Goal: Task Accomplishment & Management: Use online tool/utility

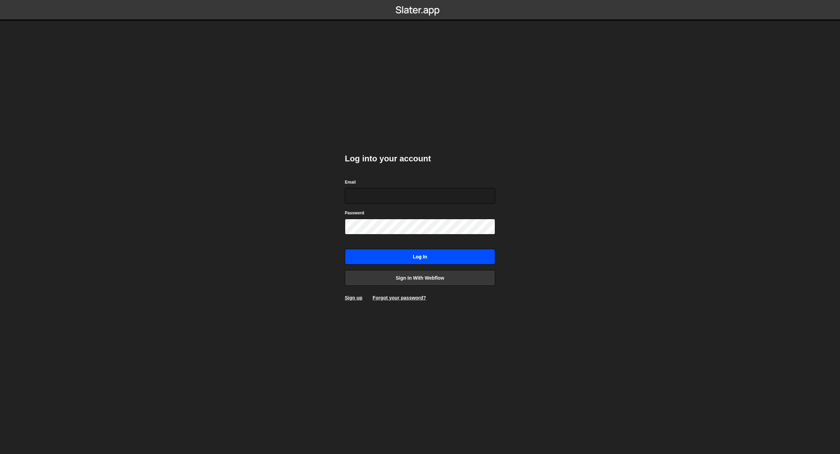
type input "kieran@standrd.com"
click at [415, 257] on input "Log in" at bounding box center [420, 257] width 150 height 16
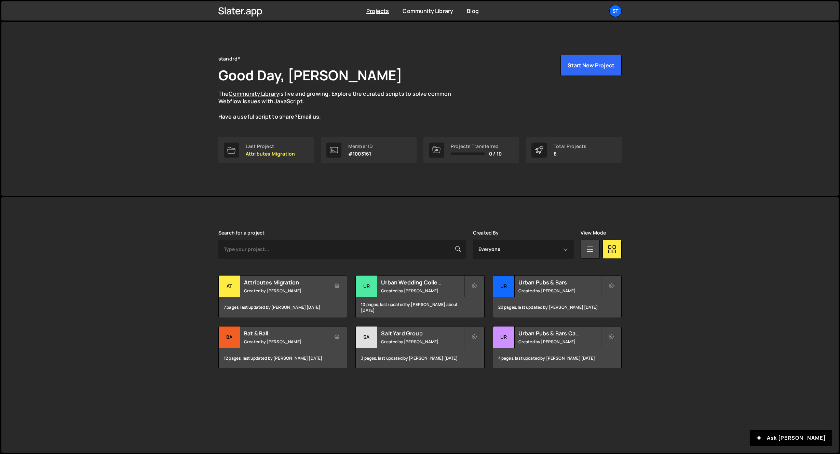
click at [471, 285] on button at bounding box center [474, 286] width 20 height 22
click at [373, 285] on div "Ur" at bounding box center [367, 286] width 22 height 22
click at [573, 60] on button "Start New Project" at bounding box center [590, 65] width 61 height 21
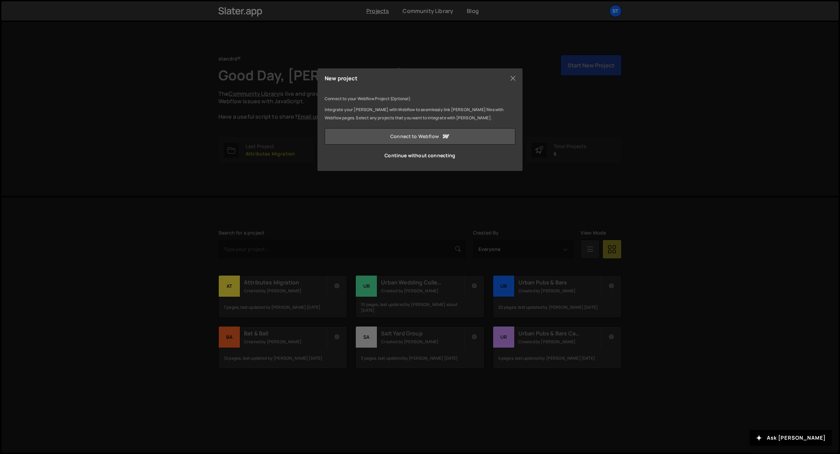
click at [405, 135] on link "Connect to Webflow" at bounding box center [420, 136] width 191 height 16
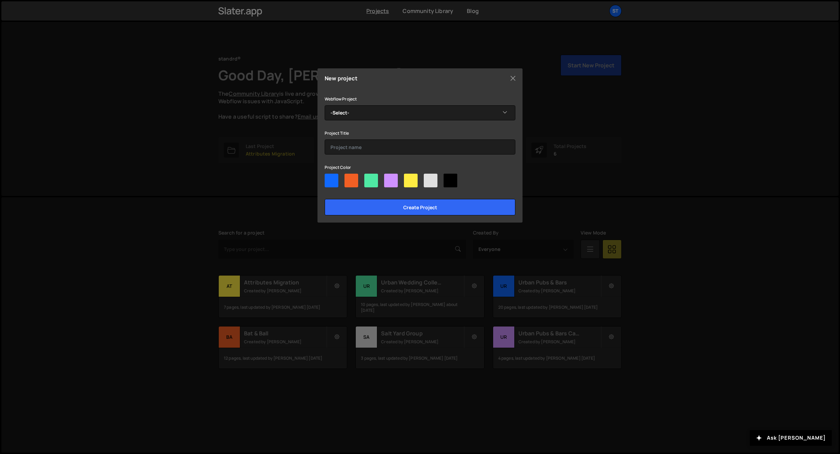
click at [389, 180] on div at bounding box center [391, 181] width 14 height 14
click at [388, 178] on input"] "radio" at bounding box center [386, 176] width 4 height 4
radio input"] "true"
click at [412, 181] on div at bounding box center [411, 181] width 14 height 14
click at [408, 178] on input"] "radio" at bounding box center [406, 176] width 4 height 4
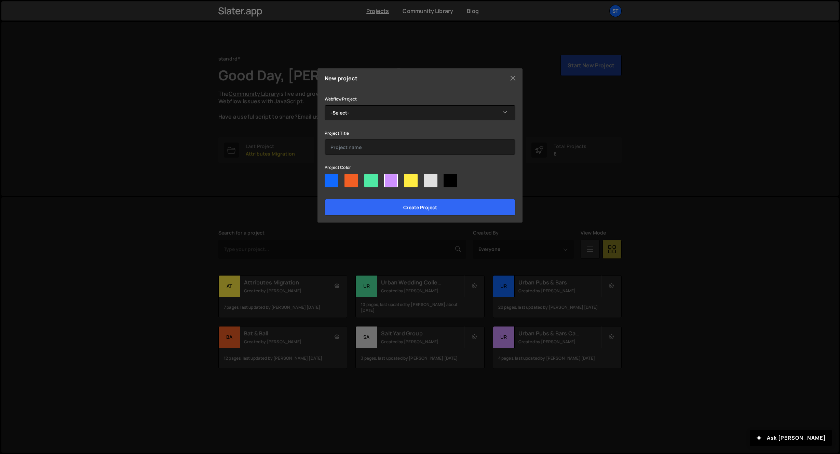
radio input"] "true"
click at [431, 179] on div at bounding box center [431, 181] width 14 height 14
click at [428, 178] on input"] "radio" at bounding box center [426, 176] width 4 height 4
radio input"] "true"
click at [417, 206] on input "Create project" at bounding box center [420, 207] width 191 height 16
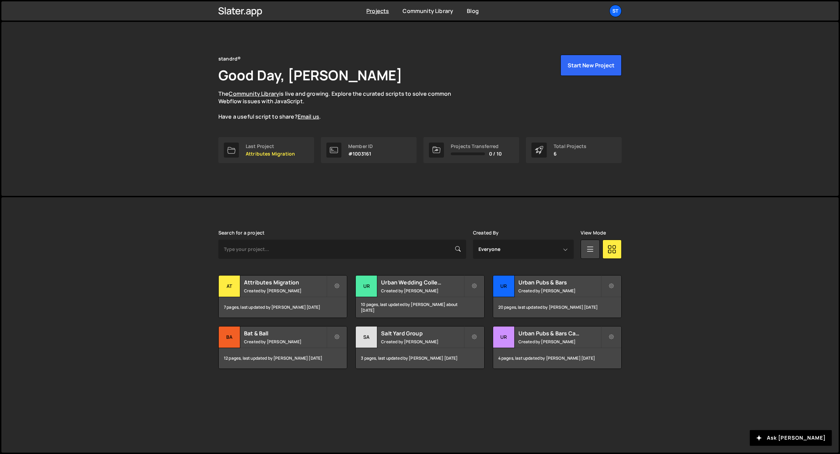
click at [351, 146] on div "Member ID" at bounding box center [360, 145] width 25 height 5
click at [595, 66] on button "Start New Project" at bounding box center [590, 65] width 61 height 21
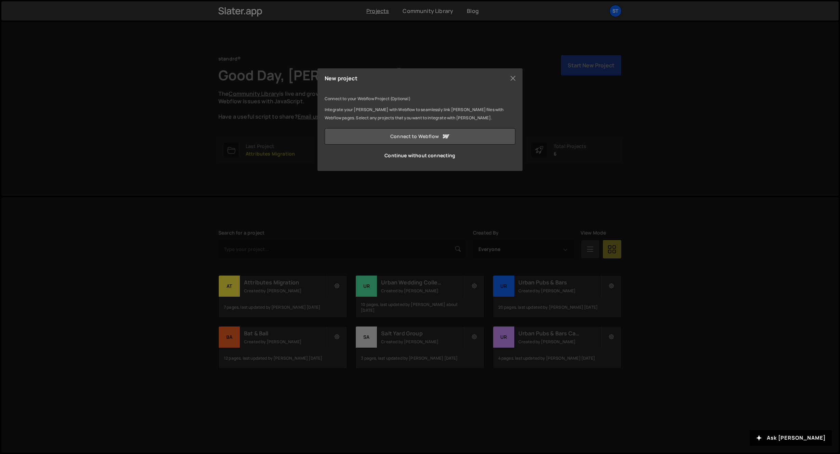
click at [409, 136] on link "Connect to Webflow" at bounding box center [420, 136] width 191 height 16
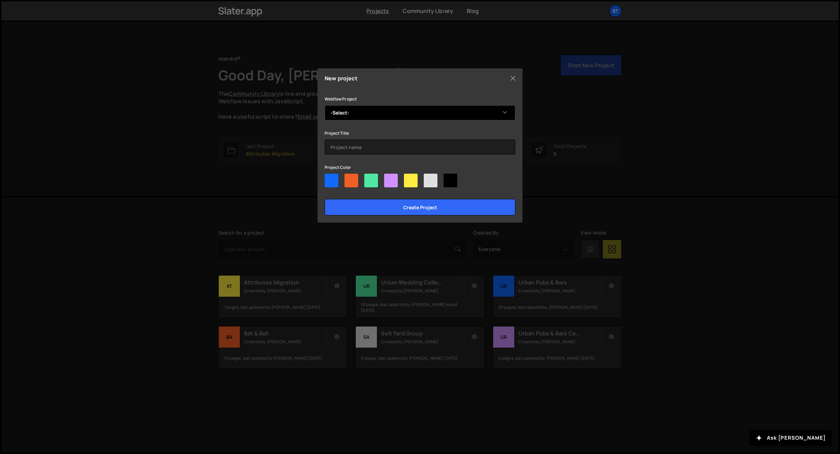
click at [354, 112] on select "-Select- UP&B - City" at bounding box center [420, 112] width 191 height 15
select select "68d522effac830efd4fe0eab"
click at [325, 105] on select "-Select- UP&B - City" at bounding box center [420, 112] width 191 height 15
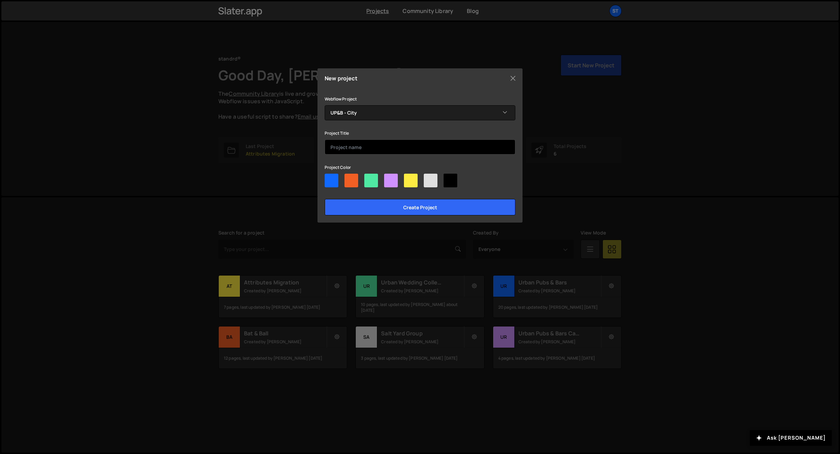
click at [358, 146] on input "text" at bounding box center [420, 146] width 191 height 15
paste input "UP&B"
type input "UP&B - City"
click at [448, 181] on div at bounding box center [450, 181] width 14 height 14
click at [448, 178] on input"] "radio" at bounding box center [445, 176] width 4 height 4
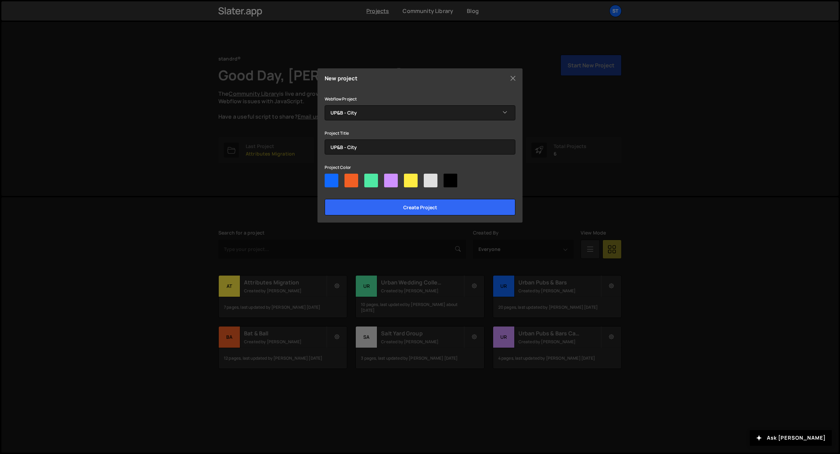
radio input"] "true"
click at [424, 205] on input "Create project" at bounding box center [420, 207] width 191 height 16
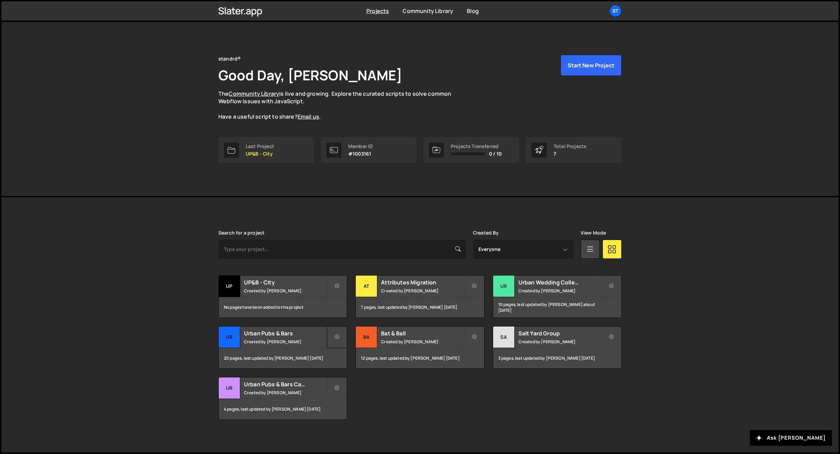
click at [336, 334] on icon at bounding box center [336, 336] width 5 height 7
click at [344, 363] on link "Edit Project" at bounding box center [367, 364] width 81 height 11
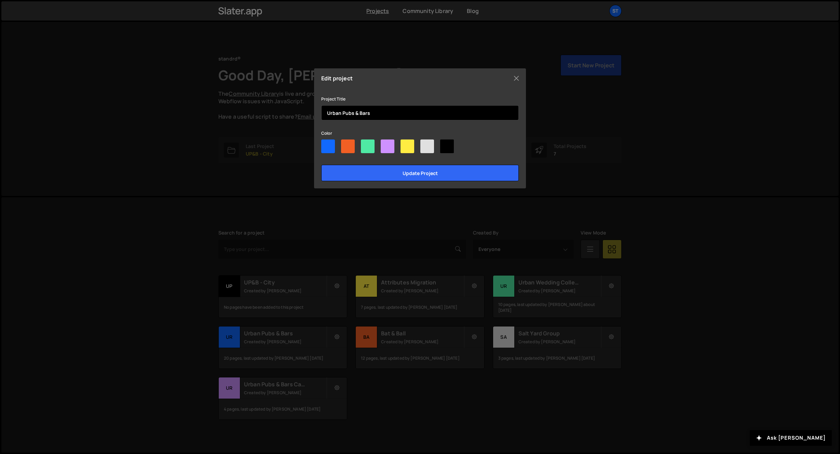
drag, startPoint x: 372, startPoint y: 112, endPoint x: 304, endPoint y: 114, distance: 68.0
click at [304, 114] on div "Edit project Project Title Urban Pubs & Bars Color Update project" at bounding box center [420, 227] width 840 height 454
paste input "P&B"
type input "UP&B - Primary"
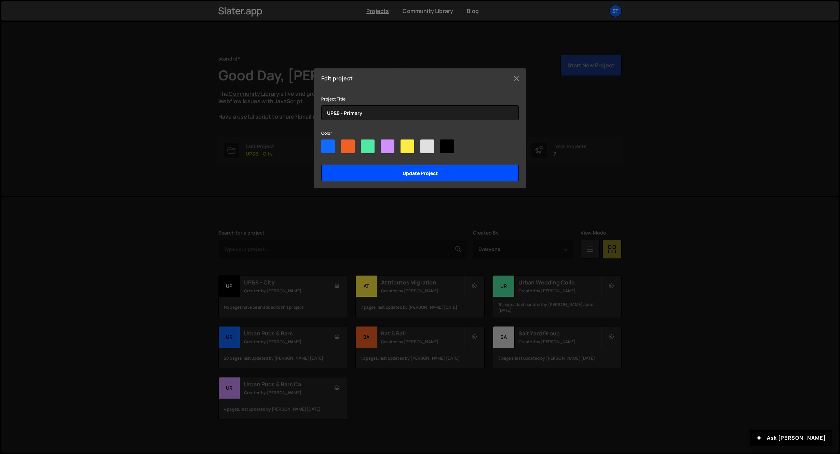
click at [395, 169] on input "Update project" at bounding box center [419, 173] width 197 height 16
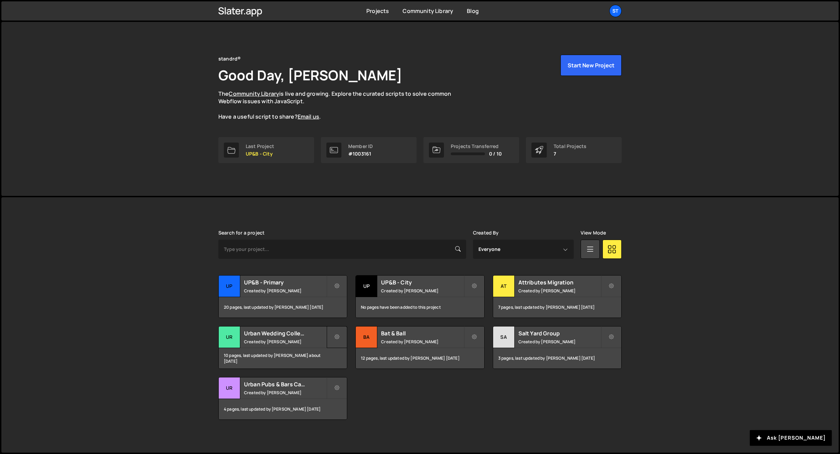
click at [336, 338] on icon at bounding box center [336, 336] width 5 height 7
click at [344, 366] on link "Edit Project" at bounding box center [367, 364] width 81 height 11
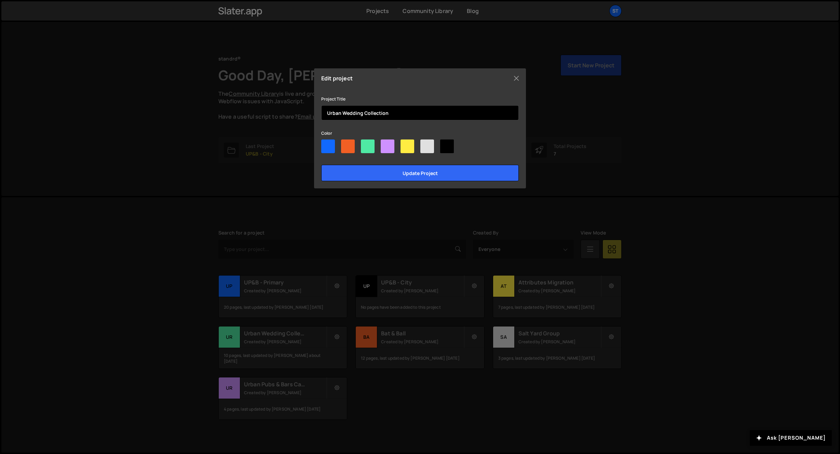
drag, startPoint x: 392, startPoint y: 113, endPoint x: 296, endPoint y: 109, distance: 96.8
click at [296, 109] on div "Edit project Project Title Urban Wedding Collection Color Update project" at bounding box center [420, 227] width 840 height 454
paste input "P&B"
type input "UP&B - Weddings"
click at [429, 147] on div at bounding box center [427, 146] width 14 height 14
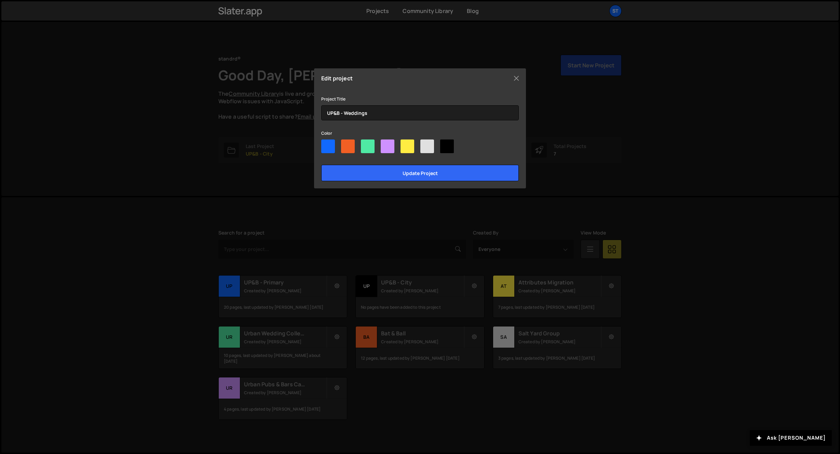
click at [425, 144] on input"] "radio" at bounding box center [422, 141] width 4 height 4
radio input"] "true"
click at [417, 176] on input "Update project" at bounding box center [419, 173] width 197 height 16
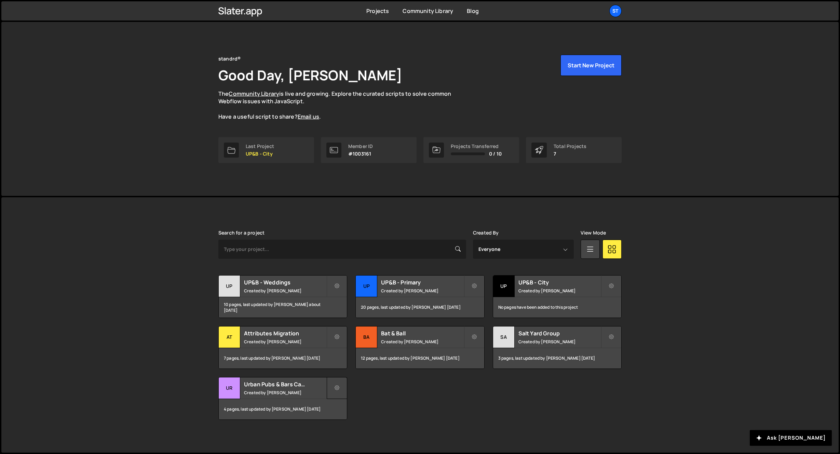
click at [337, 387] on icon at bounding box center [336, 387] width 5 height 7
click at [352, 415] on link "Edit Project" at bounding box center [367, 415] width 81 height 11
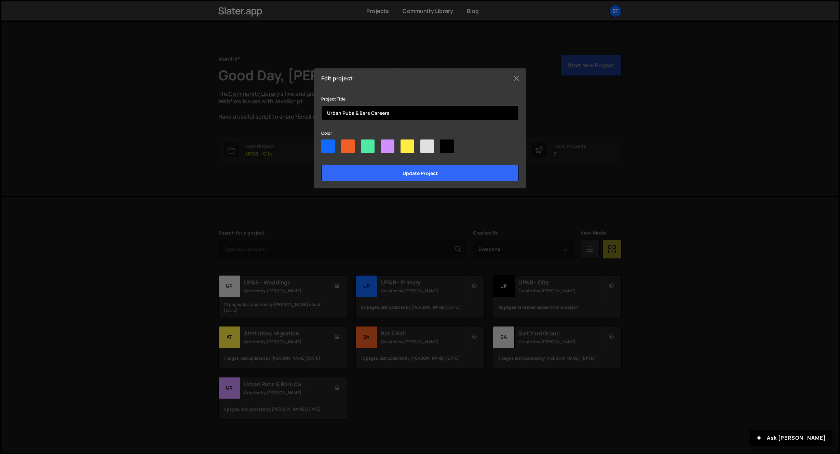
click at [352, 114] on input "Urban Pubs & Bars Careers" at bounding box center [419, 112] width 197 height 15
drag, startPoint x: 369, startPoint y: 112, endPoint x: 313, endPoint y: 114, distance: 56.1
click at [313, 114] on div "Edit project Project Title Urban Pubs & Bars Careers Color Update project" at bounding box center [420, 227] width 840 height 454
paste input "P&B"
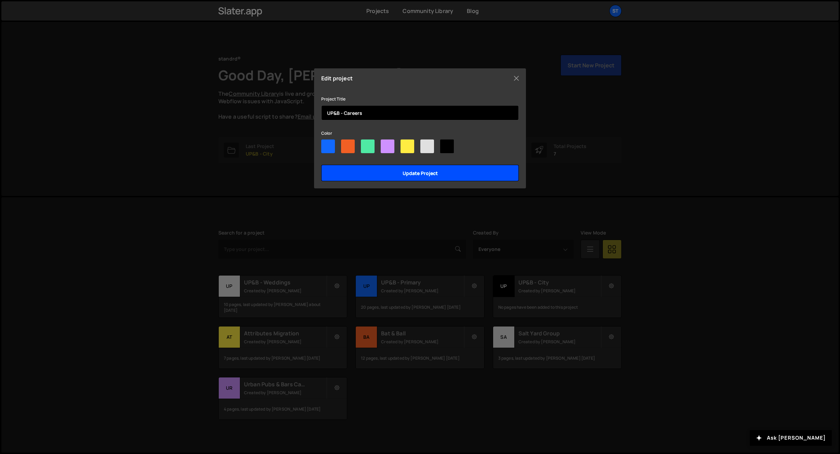
type input "UP&B - Careers"
click at [405, 171] on input "Update project" at bounding box center [419, 173] width 197 height 16
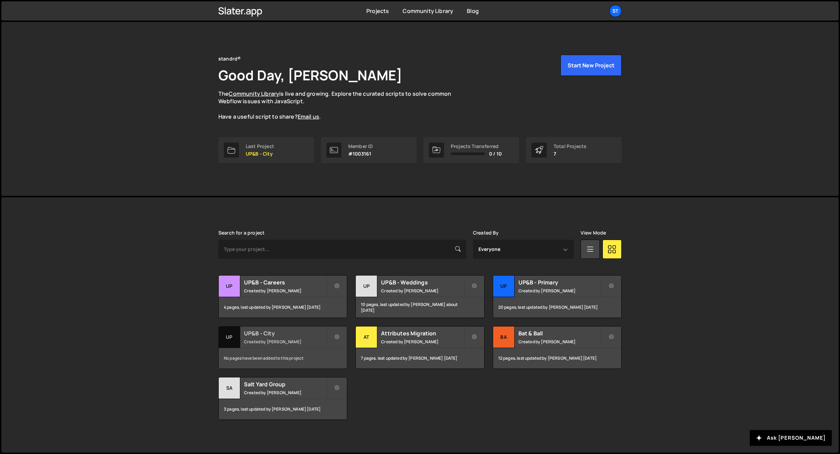
click at [270, 332] on h2 "UP&B - City" at bounding box center [285, 333] width 82 height 8
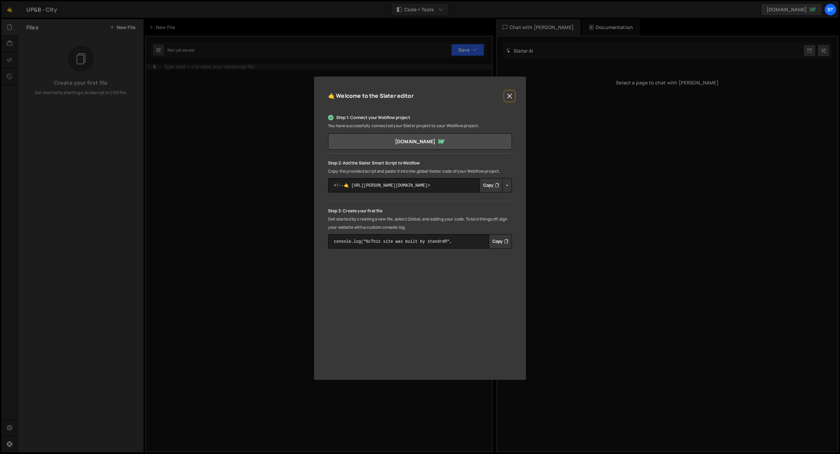
click at [510, 97] on button "Close" at bounding box center [509, 96] width 10 height 10
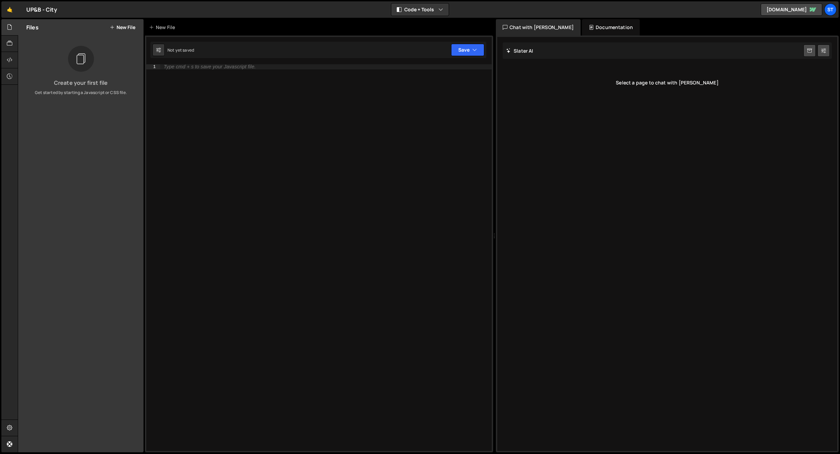
click at [129, 28] on button "New File" at bounding box center [123, 27] width 26 height 5
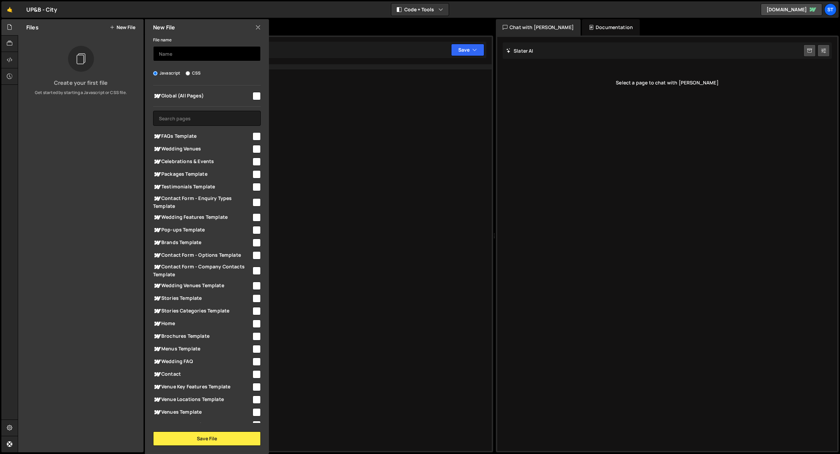
click at [173, 56] on input "text" at bounding box center [207, 53] width 108 height 15
type input "datepicker"
click at [255, 94] on input "checkbox" at bounding box center [256, 96] width 8 height 8
checkbox input "true"
click at [225, 435] on button "Save File" at bounding box center [207, 438] width 108 height 14
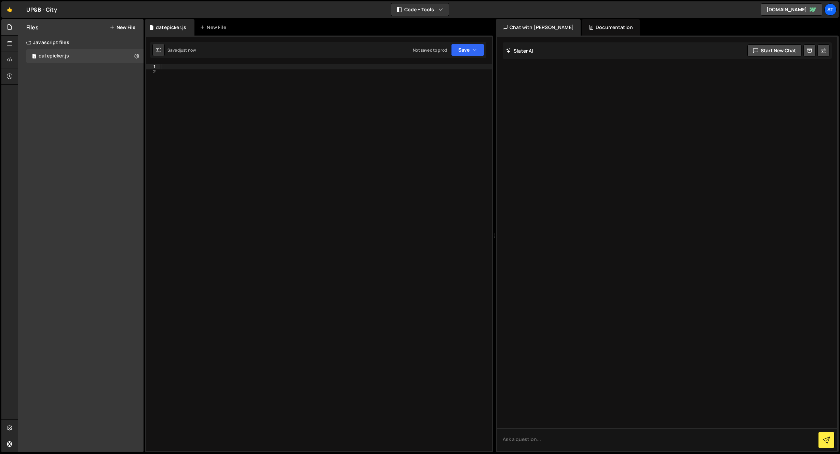
click at [227, 96] on div at bounding box center [325, 262] width 331 height 397
click at [199, 66] on div at bounding box center [325, 262] width 331 height 397
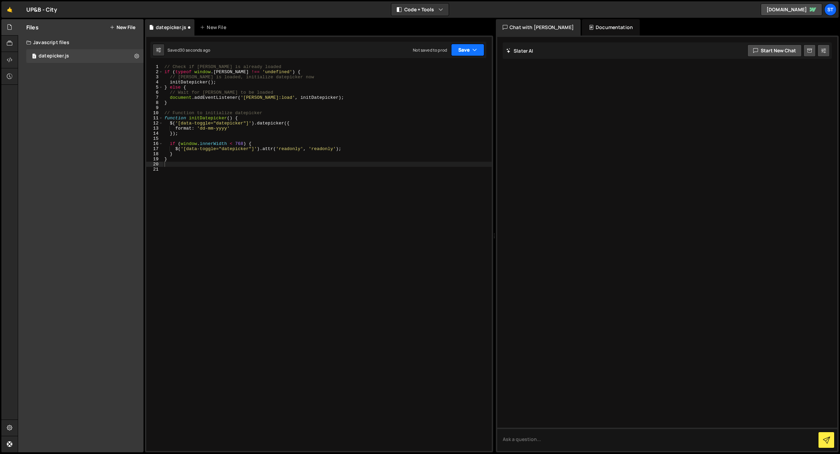
click at [465, 48] on button "Save" at bounding box center [467, 50] width 33 height 12
click at [447, 91] on div "Save to Production S" at bounding box center [444, 88] width 71 height 7
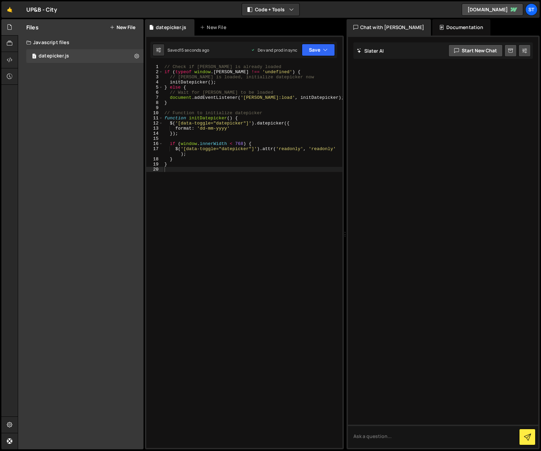
click at [116, 28] on button "New File" at bounding box center [123, 27] width 26 height 5
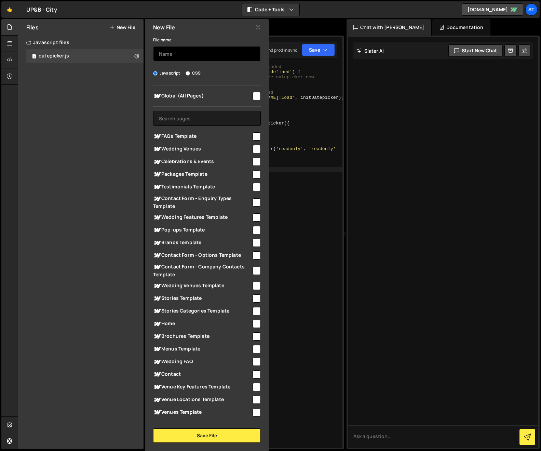
click at [175, 55] on input "text" at bounding box center [207, 53] width 108 height 15
type input "gsap"
click at [252, 95] on input "checkbox" at bounding box center [256, 96] width 8 height 8
checkbox input "true"
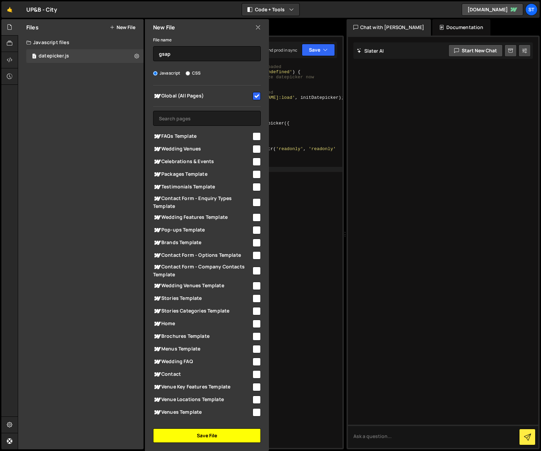
click at [217, 435] on button "Save File" at bounding box center [207, 435] width 108 height 14
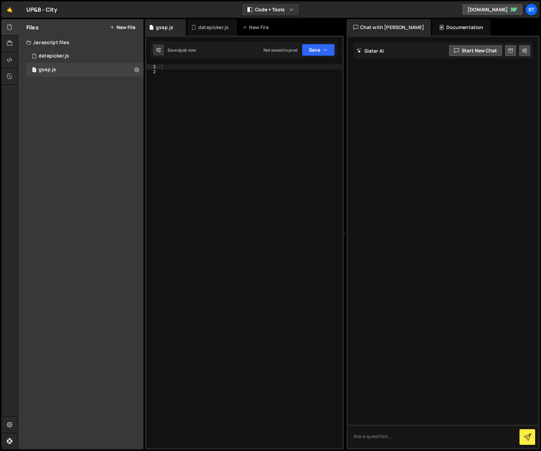
click at [122, 28] on button "New File" at bounding box center [123, 27] width 26 height 5
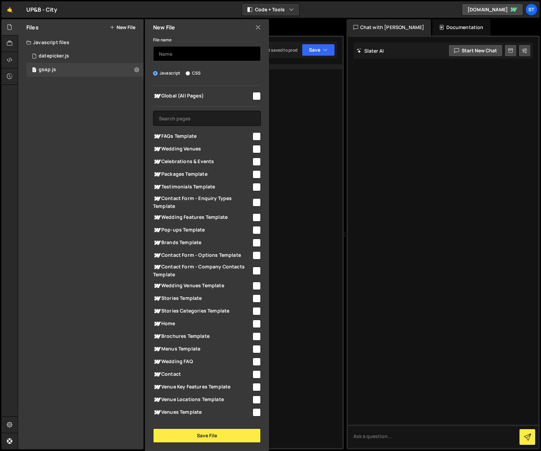
click at [175, 49] on input "text" at bounding box center [207, 53] width 108 height 15
type input "modal-handler"
click at [255, 95] on input "checkbox" at bounding box center [256, 96] width 8 height 8
checkbox input "true"
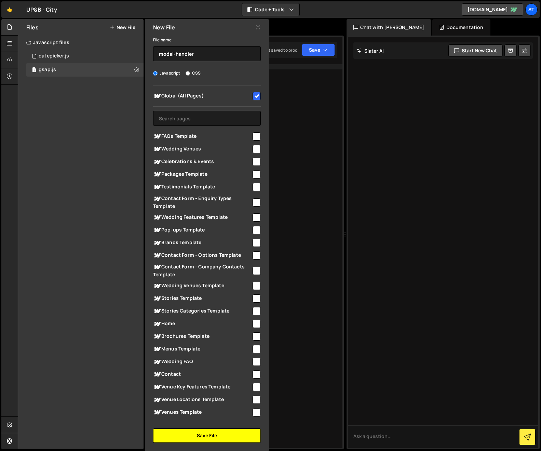
click at [222, 436] on button "Save File" at bounding box center [207, 435] width 108 height 14
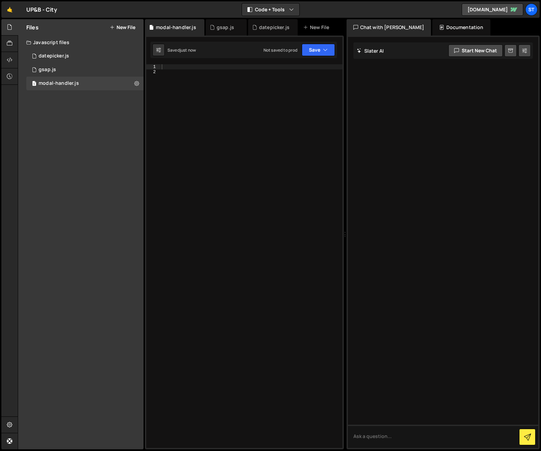
click at [118, 27] on button "New File" at bounding box center [123, 27] width 26 height 5
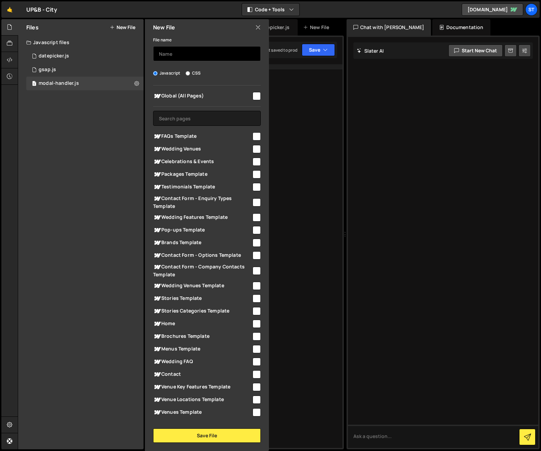
click at [167, 54] on input "text" at bounding box center [207, 53] width 108 height 15
type input "swiper"
click at [255, 96] on input "checkbox" at bounding box center [256, 96] width 8 height 8
checkbox input "true"
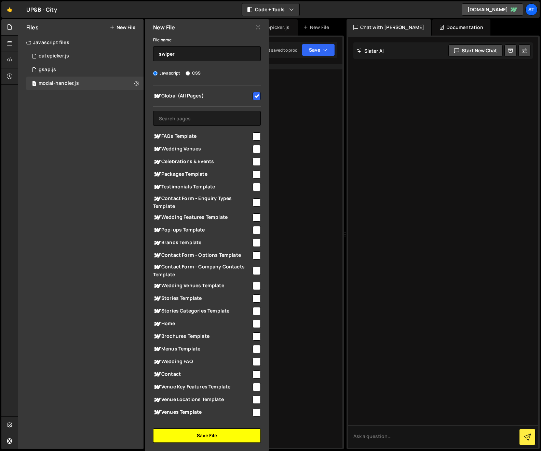
click at [216, 435] on button "Save File" at bounding box center [207, 435] width 108 height 14
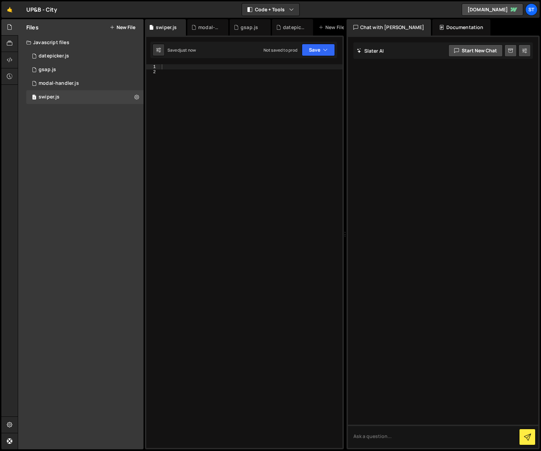
click at [128, 27] on button "New File" at bounding box center [123, 27] width 26 height 5
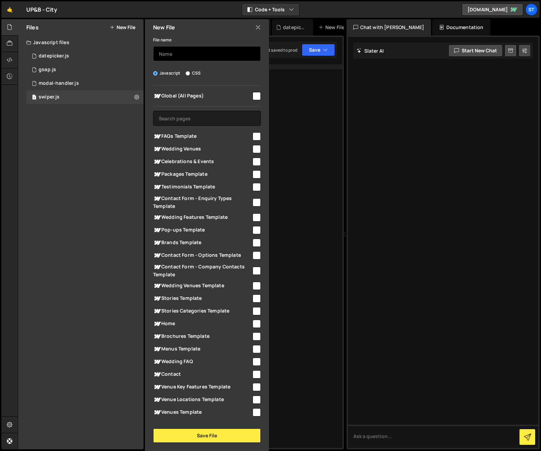
click at [188, 55] on input "text" at bounding box center [207, 53] width 108 height 15
type input "datepicker"
click at [188, 73] on input "CSS" at bounding box center [188, 73] width 4 height 4
radio input "true"
click at [253, 96] on input "checkbox" at bounding box center [256, 96] width 8 height 8
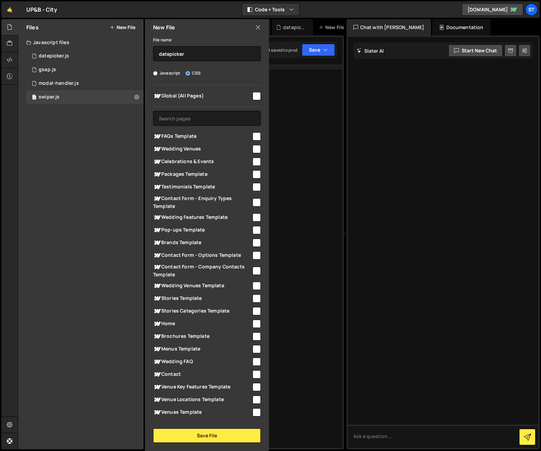
checkbox input "true"
click at [211, 433] on button "Save File" at bounding box center [207, 435] width 108 height 14
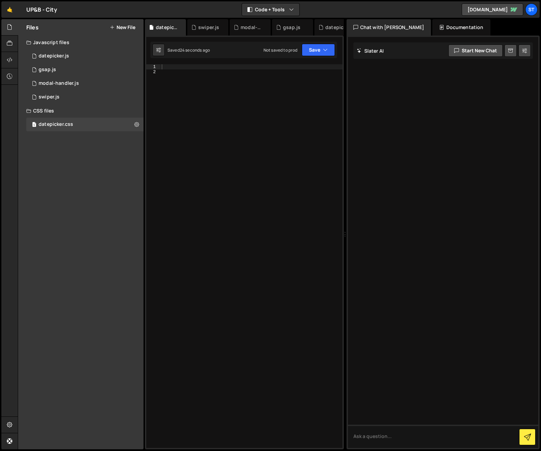
click at [122, 27] on button "New File" at bounding box center [123, 27] width 26 height 5
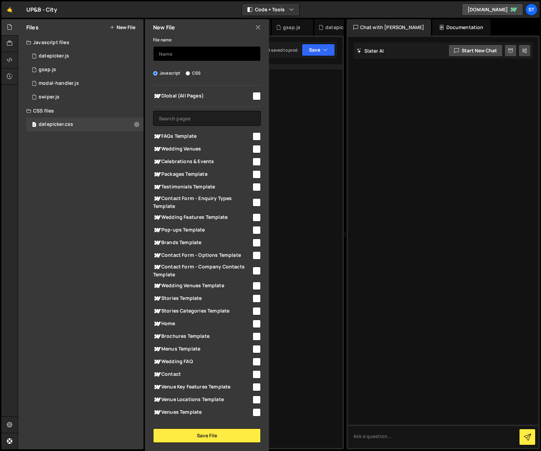
click at [172, 55] on input "text" at bounding box center [207, 53] width 108 height 15
type input "global"
click at [252, 95] on input "checkbox" at bounding box center [256, 96] width 8 height 8
checkbox input "true"
click at [187, 72] on input "CSS" at bounding box center [188, 73] width 4 height 4
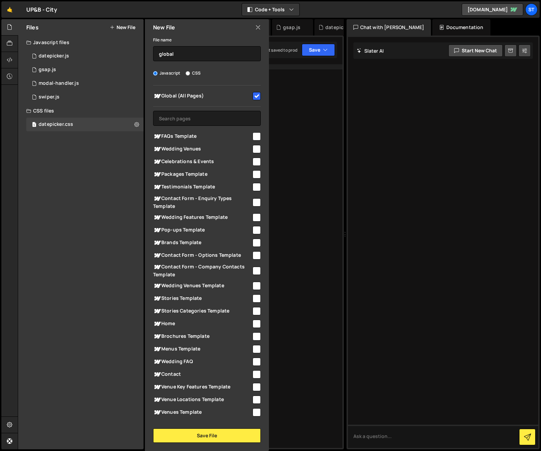
radio input "true"
click at [210, 436] on button "Save File" at bounding box center [207, 435] width 108 height 14
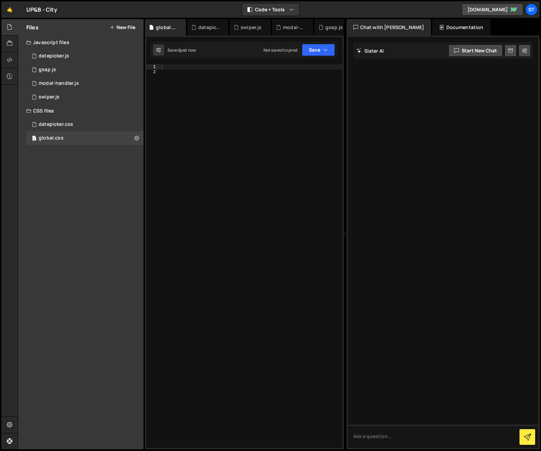
click at [124, 26] on button "New File" at bounding box center [123, 27] width 26 height 5
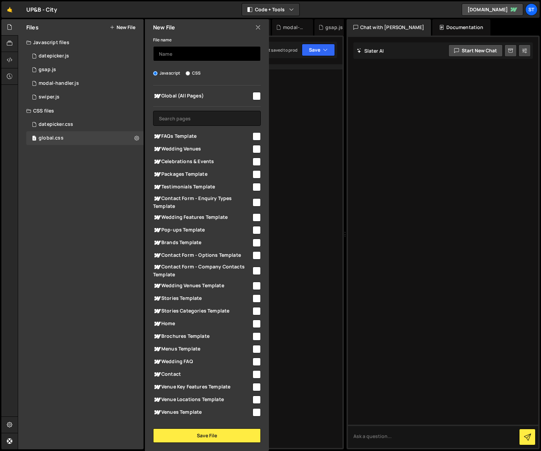
click at [201, 53] on input "text" at bounding box center [207, 53] width 108 height 15
type input "gsap"
click at [187, 73] on input "CSS" at bounding box center [188, 73] width 4 height 4
radio input "true"
click at [253, 96] on input "checkbox" at bounding box center [256, 96] width 8 height 8
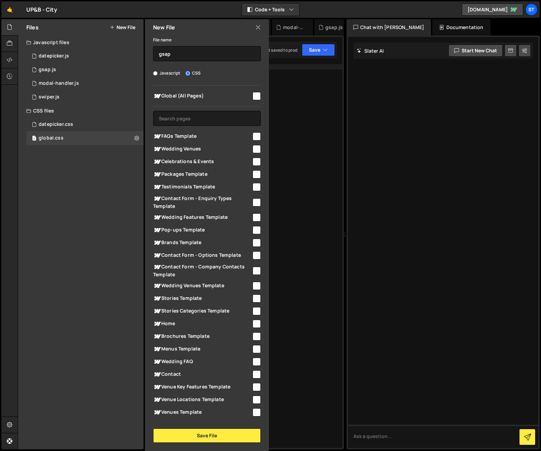
checkbox input "true"
click at [213, 433] on button "Save File" at bounding box center [207, 435] width 108 height 14
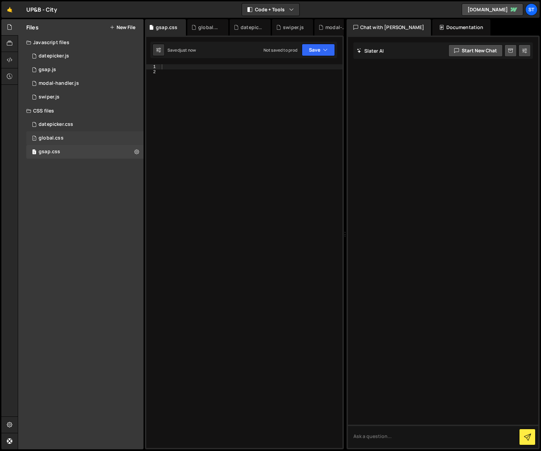
click at [73, 137] on div "1 global.css 0" at bounding box center [84, 138] width 117 height 14
click at [136, 135] on icon at bounding box center [136, 138] width 5 height 6
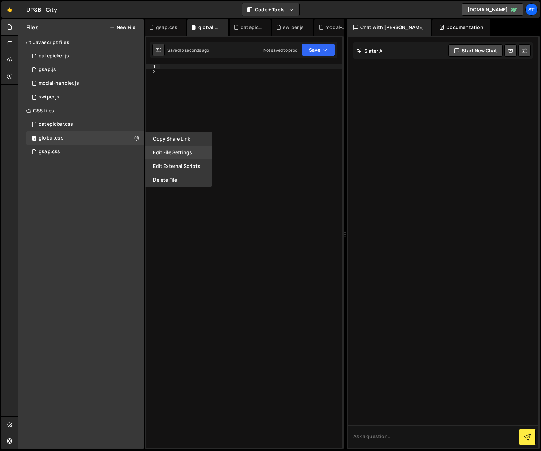
click at [169, 151] on button "Edit File Settings" at bounding box center [178, 153] width 67 height 14
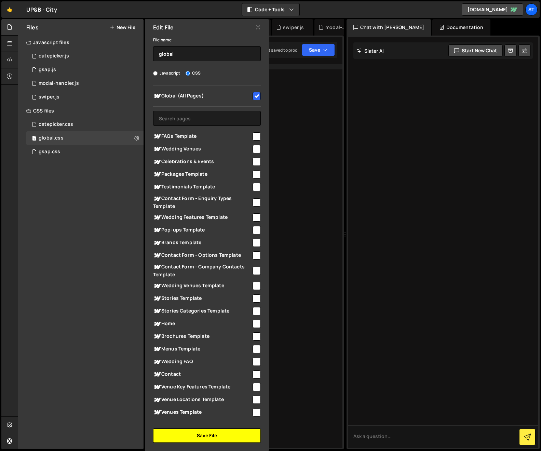
click at [223, 436] on button "Save File" at bounding box center [207, 435] width 108 height 14
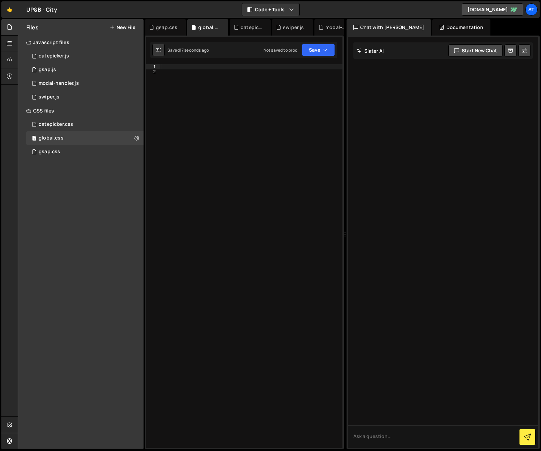
click at [125, 29] on button "New File" at bounding box center [123, 27] width 26 height 5
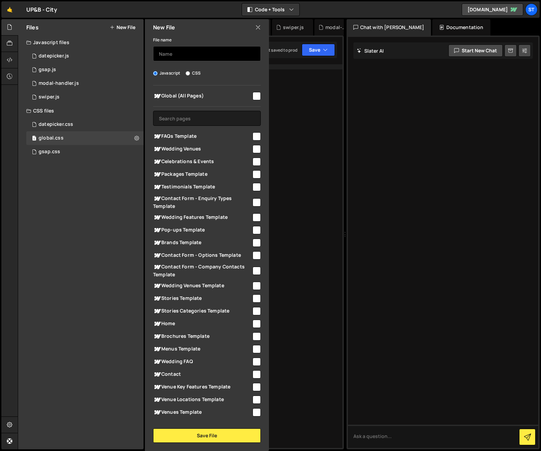
click at [197, 55] on input "text" at bounding box center [207, 53] width 108 height 15
type input "lenis"
click at [188, 74] on input "CSS" at bounding box center [188, 73] width 4 height 4
radio input "true"
click at [253, 95] on input "checkbox" at bounding box center [256, 96] width 8 height 8
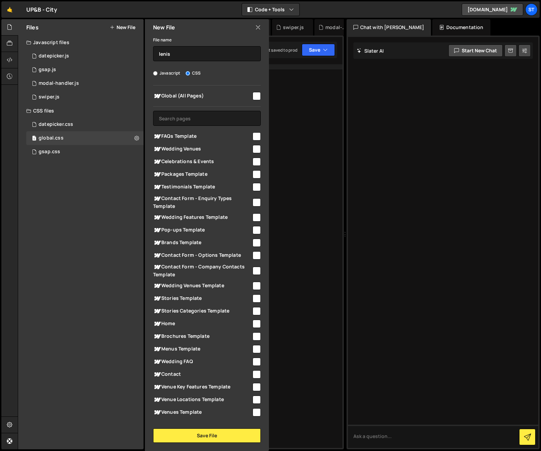
checkbox input "true"
click at [209, 435] on button "Save File" at bounding box center [207, 435] width 108 height 14
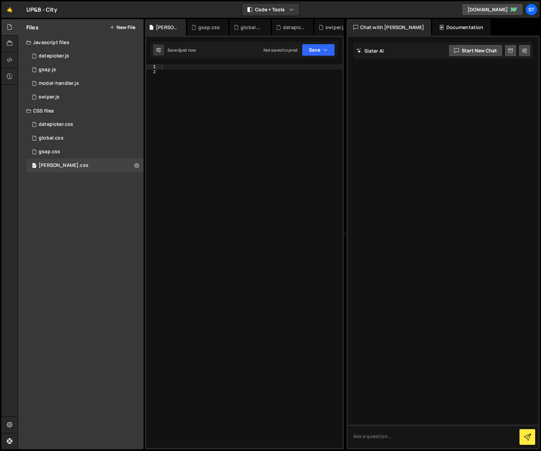
click at [125, 28] on button "New File" at bounding box center [123, 27] width 26 height 5
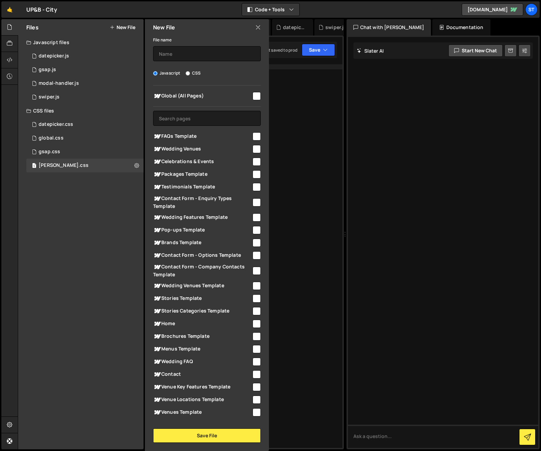
click at [257, 26] on icon at bounding box center [257, 28] width 5 height 8
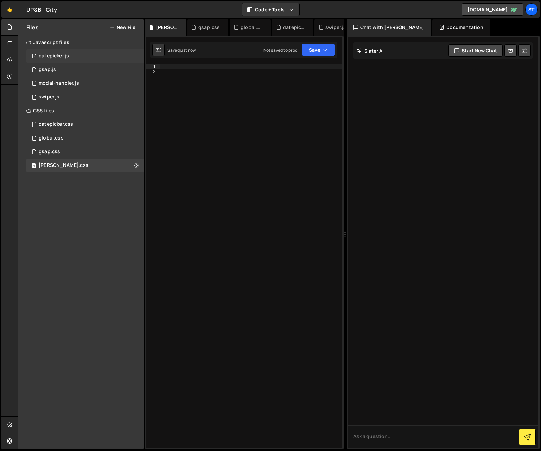
click at [49, 56] on div "datepicker.js" at bounding box center [54, 56] width 30 height 6
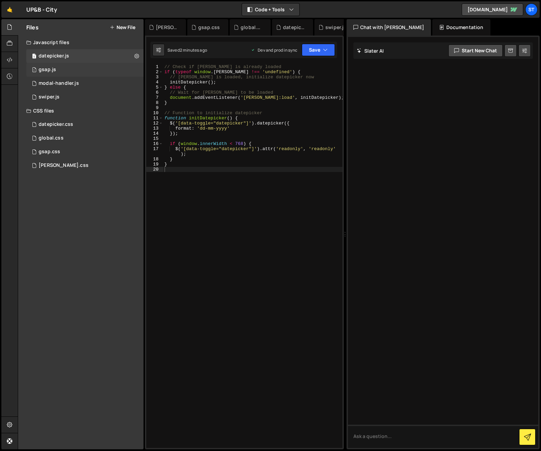
click at [52, 70] on div "gsap.js" at bounding box center [47, 70] width 17 height 6
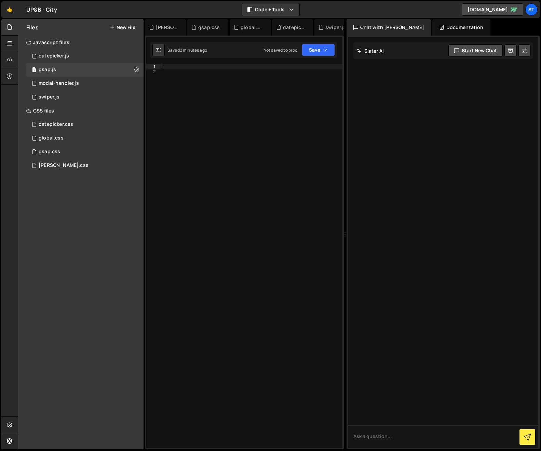
click at [191, 68] on div at bounding box center [251, 261] width 182 height 394
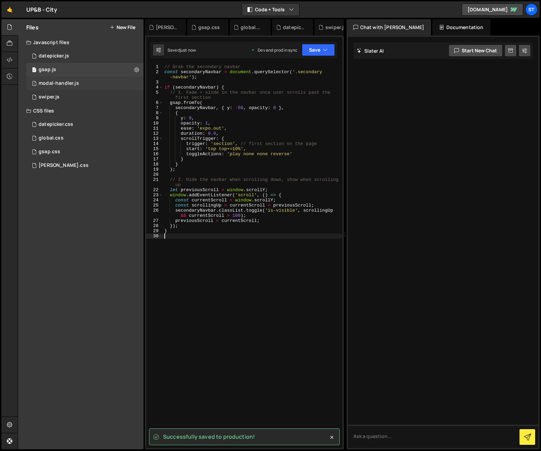
click at [93, 83] on div "1 modal-handler.js 0" at bounding box center [84, 84] width 117 height 14
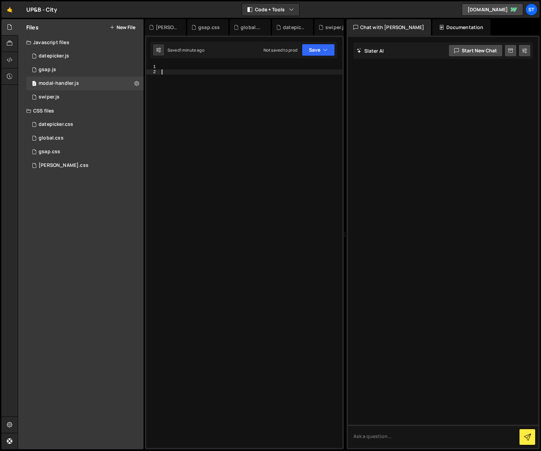
click at [181, 72] on div at bounding box center [251, 261] width 182 height 394
click at [181, 68] on div at bounding box center [251, 261] width 182 height 394
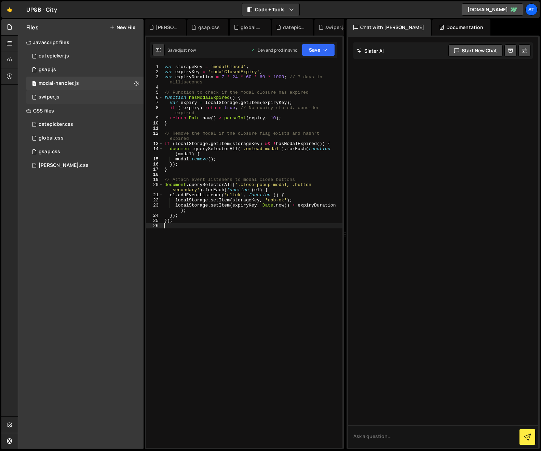
click at [67, 96] on div "1 swiper.js 0" at bounding box center [84, 97] width 117 height 14
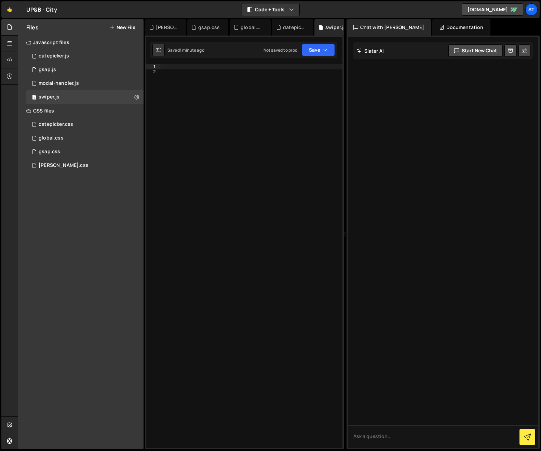
click at [232, 107] on div at bounding box center [251, 261] width 182 height 394
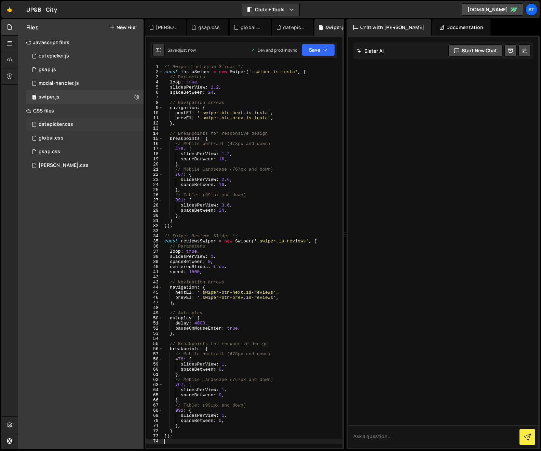
click at [57, 123] on div "datepicker.css" at bounding box center [56, 124] width 35 height 6
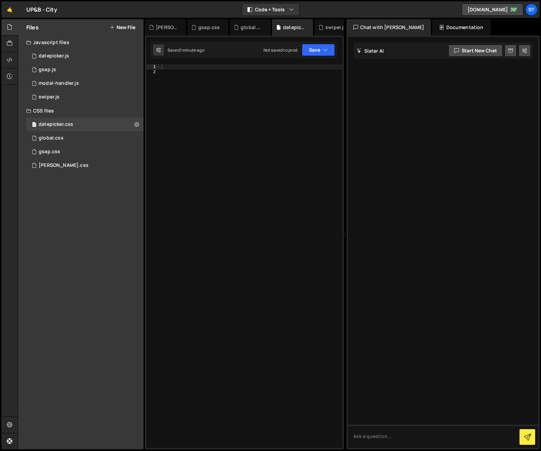
click at [229, 117] on div at bounding box center [251, 261] width 182 height 394
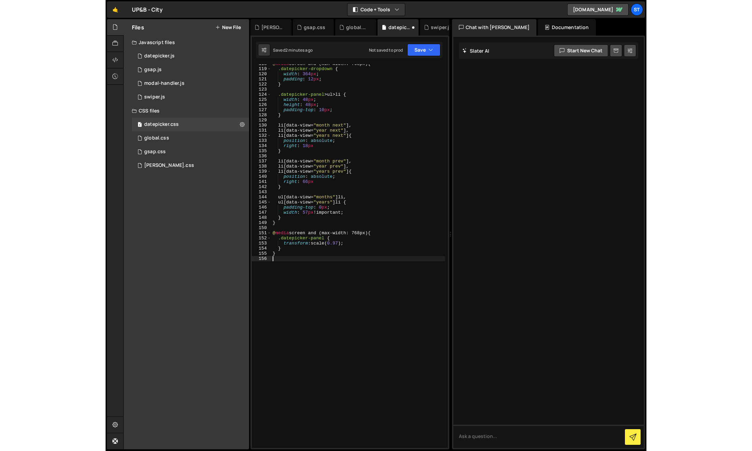
scroll to position [608, 0]
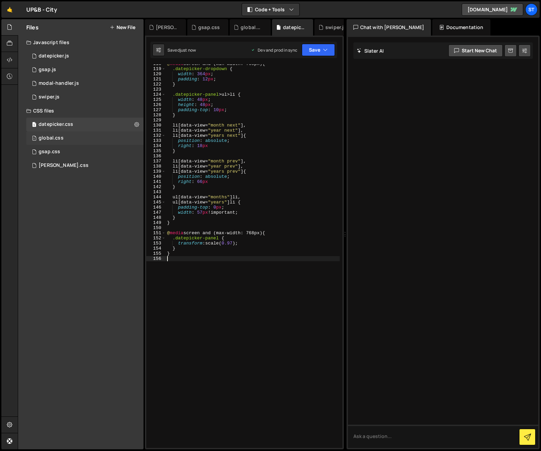
click at [69, 137] on div "1 global.css 0" at bounding box center [84, 138] width 117 height 14
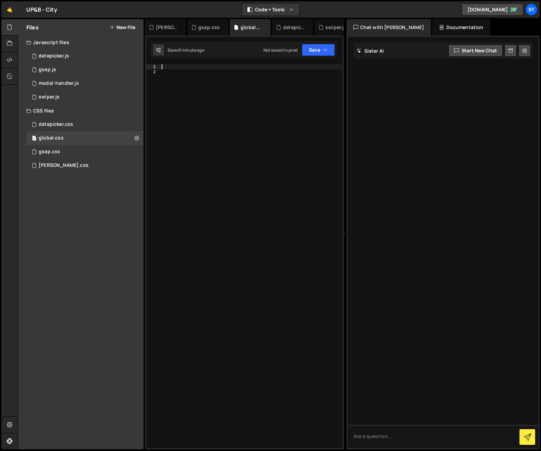
click at [181, 67] on div at bounding box center [251, 261] width 182 height 394
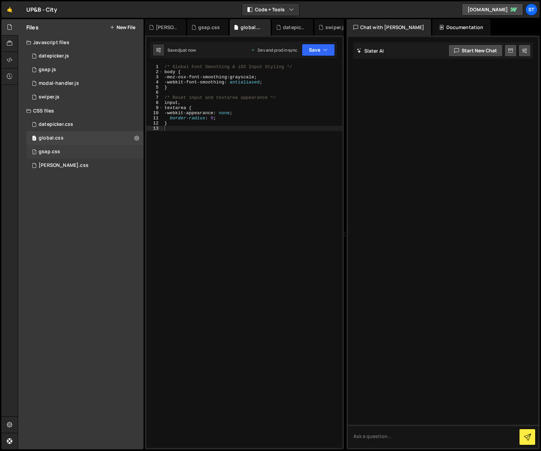
click at [66, 151] on div "1 gsap.css 0" at bounding box center [84, 152] width 117 height 14
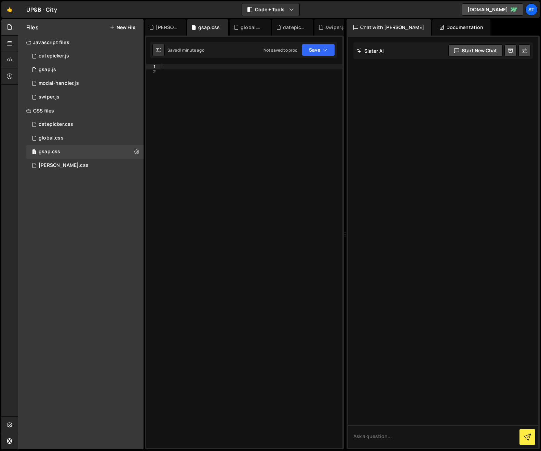
click at [172, 66] on div at bounding box center [251, 261] width 182 height 394
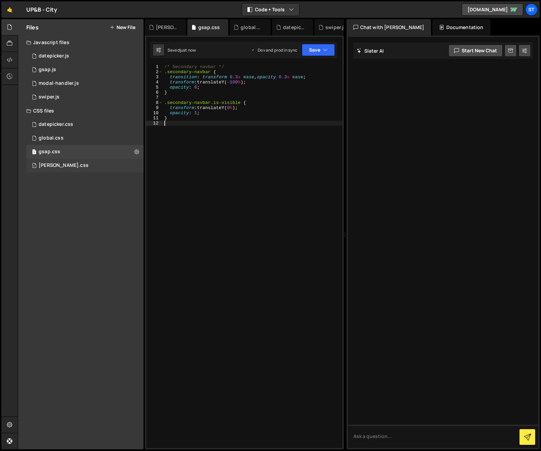
click at [65, 165] on div "1 [PERSON_NAME].css 0" at bounding box center [84, 166] width 117 height 14
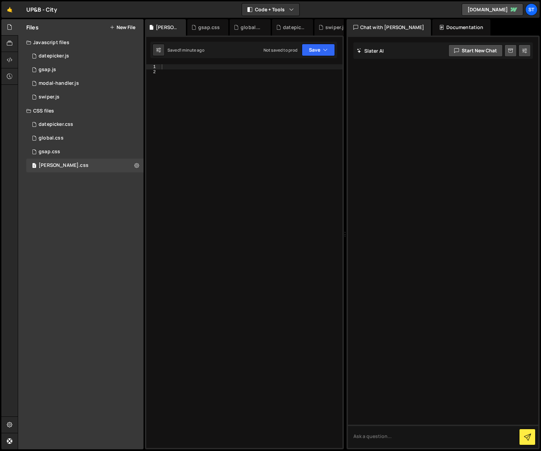
click at [184, 66] on div at bounding box center [251, 261] width 182 height 394
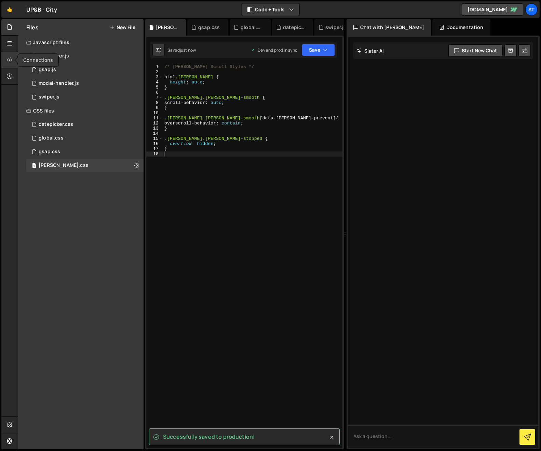
click at [10, 60] on icon at bounding box center [9, 60] width 5 height 8
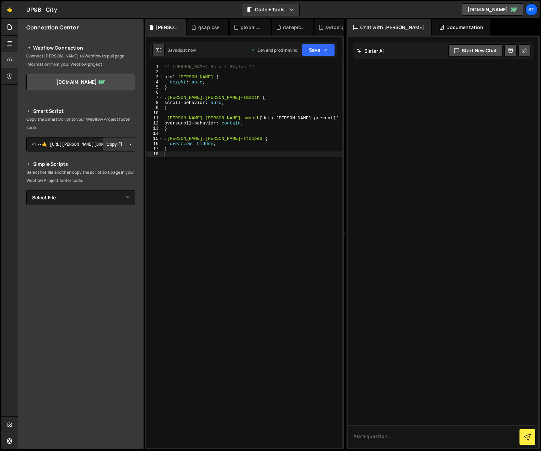
click at [130, 143] on button "Button group with nested dropdown" at bounding box center [131, 144] width 10 height 14
click at [115, 166] on link "Copy Production Script" at bounding box center [101, 167] width 67 height 10
click at [129, 144] on button "Button group with nested dropdown" at bounding box center [131, 144] width 10 height 14
click at [120, 158] on link "Copy Staging Script" at bounding box center [101, 157] width 67 height 10
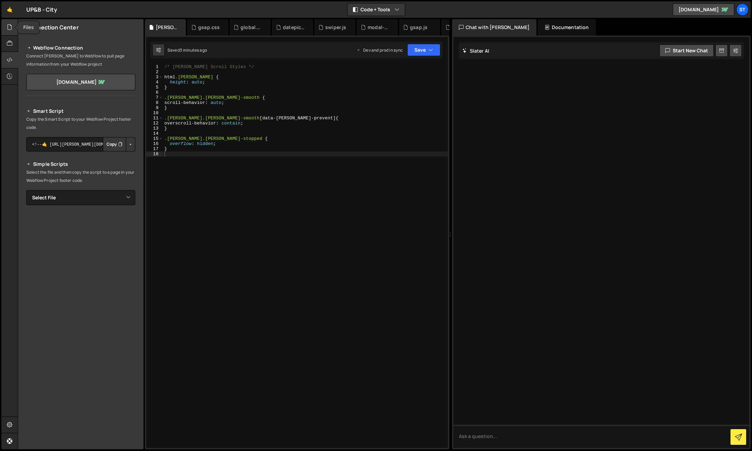
click at [12, 30] on div at bounding box center [9, 27] width 17 height 16
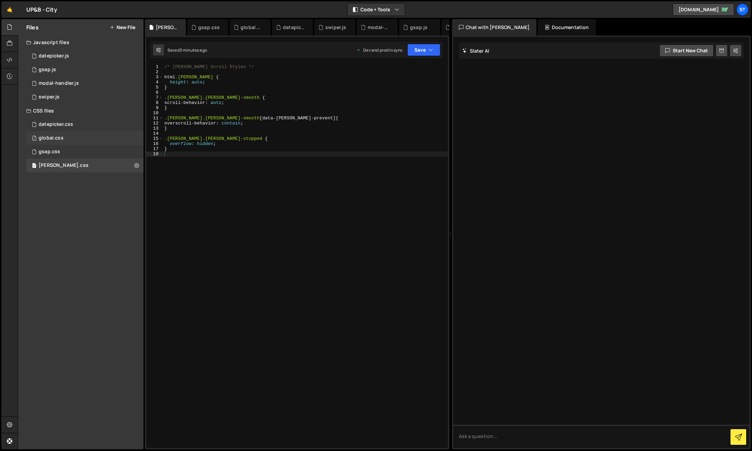
click at [69, 137] on div "1 global.css 0" at bounding box center [84, 138] width 117 height 14
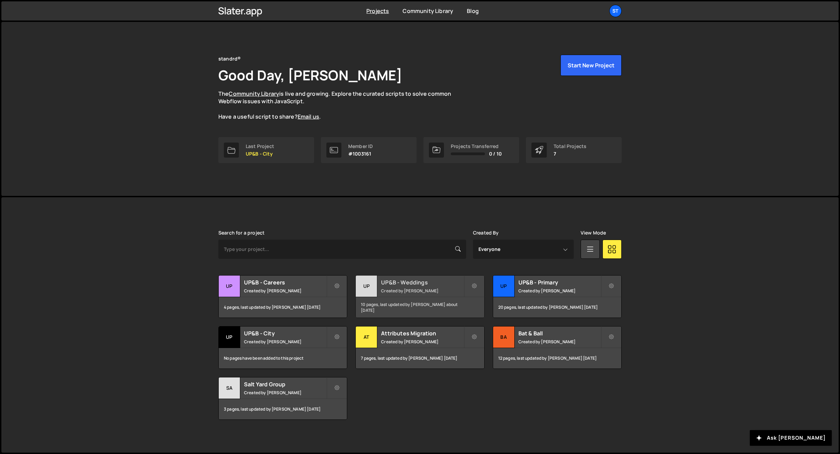
click at [422, 283] on h2 "UP&B - Weddings" at bounding box center [422, 282] width 82 height 8
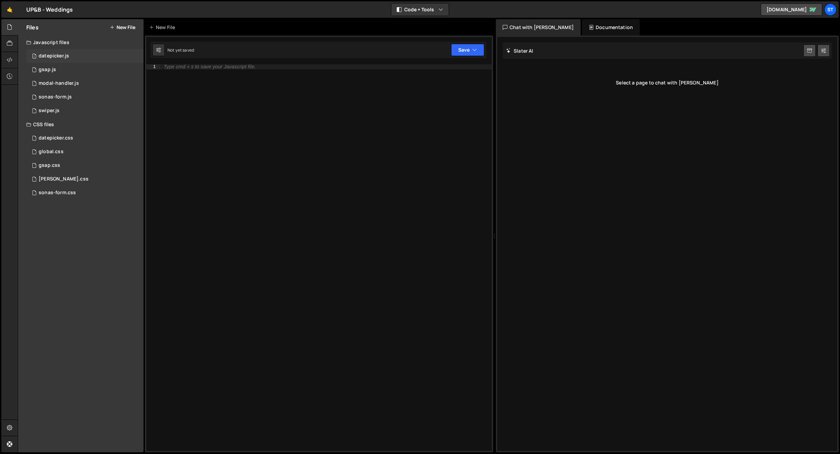
click at [58, 54] on div "datepicker.js" at bounding box center [54, 56] width 30 height 6
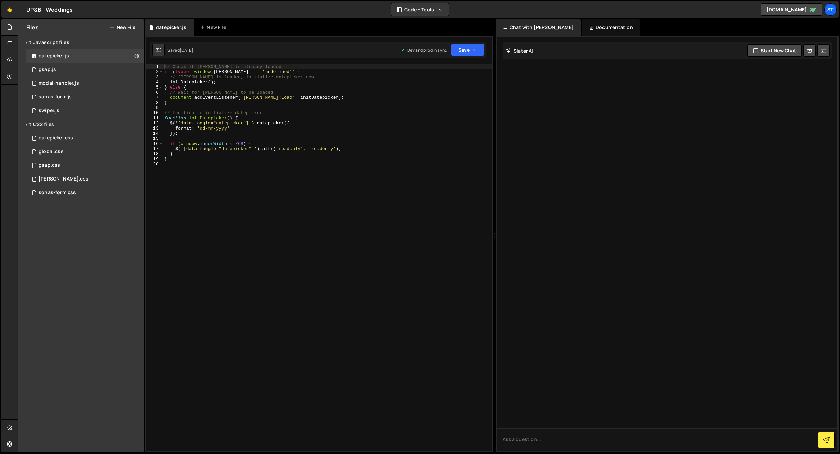
click at [212, 162] on div "// Check if Slater is already loaded if ( typeof window . Slater !== 'undefined…" at bounding box center [327, 262] width 329 height 397
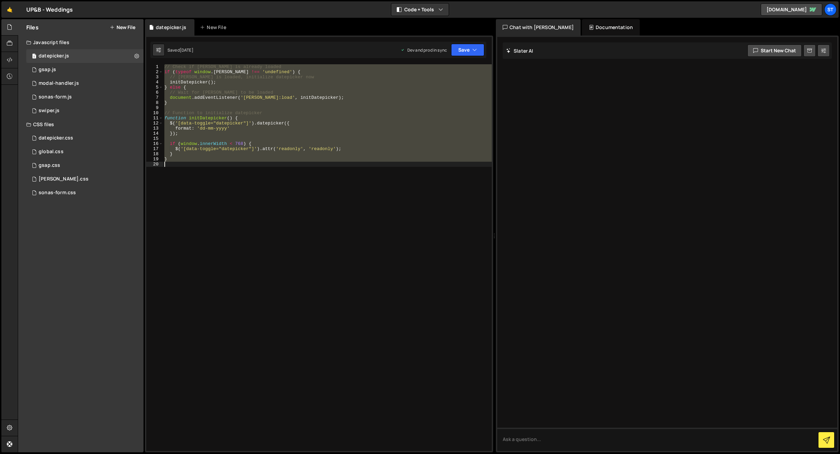
type textarea "}"
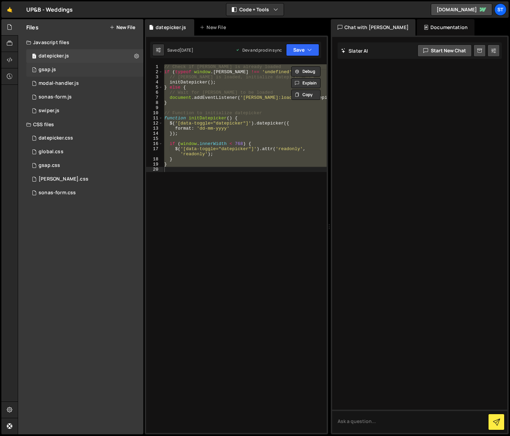
click at [65, 67] on div "1 gsap.js 0" at bounding box center [84, 70] width 117 height 14
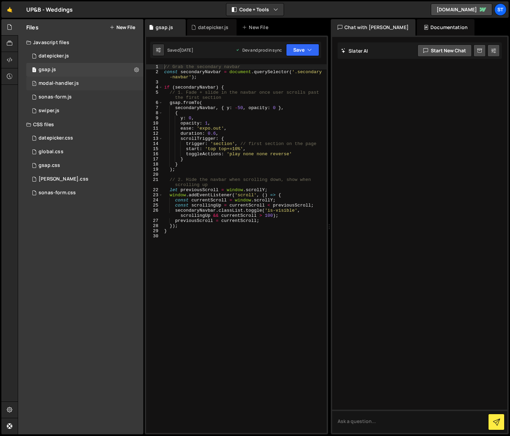
click at [57, 83] on div "modal-handler.js" at bounding box center [59, 83] width 40 height 6
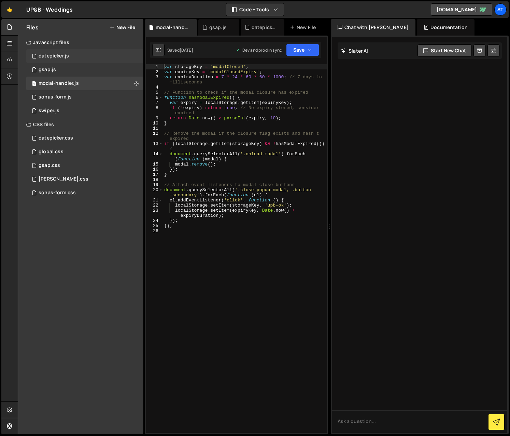
click at [53, 56] on div "datepicker.js" at bounding box center [54, 56] width 30 height 6
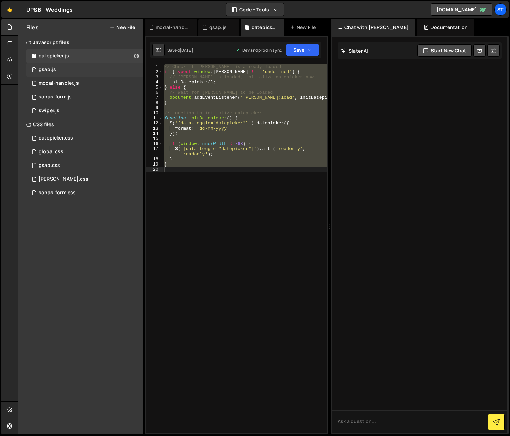
click at [56, 71] on div "1 gsap.js 0" at bounding box center [84, 70] width 117 height 14
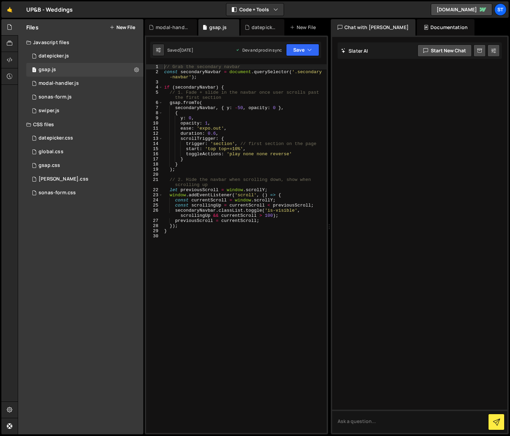
click at [208, 83] on div "// Grab the secondary navbar const secondaryNavbar = document . querySelector (…" at bounding box center [245, 253] width 164 height 379
type textarea "}"
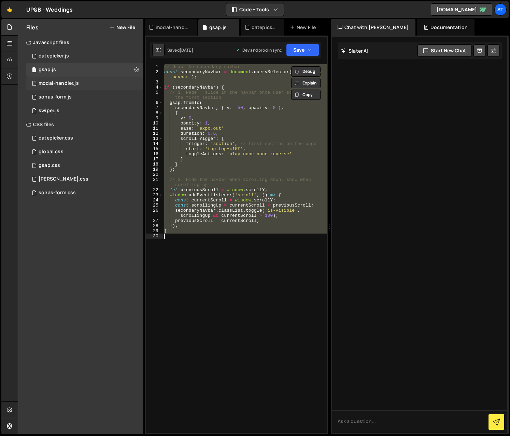
click at [56, 84] on div "modal-handler.js" at bounding box center [59, 83] width 40 height 6
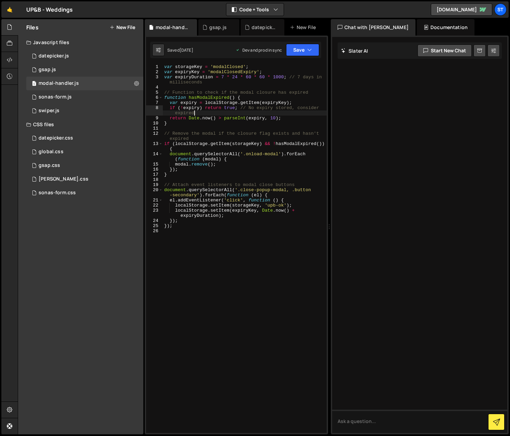
click at [210, 113] on div "var storageKey = 'modalClosed' ; var expiryKey = 'modalClosedExpiry' ; var expi…" at bounding box center [245, 253] width 164 height 379
type textarea "});"
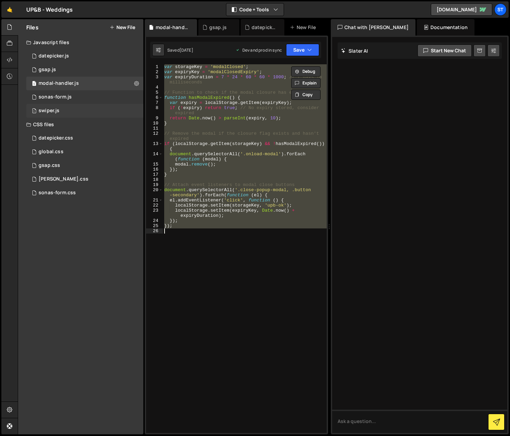
click at [76, 112] on div "1 swiper.js 0" at bounding box center [84, 111] width 117 height 14
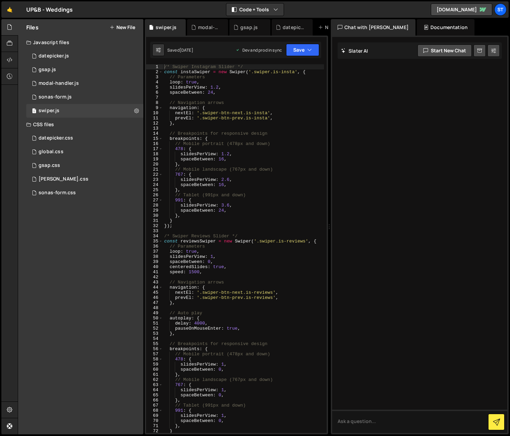
click at [204, 103] on div "/* Swiper Instagram Slider */ const instaSwiper = new Swiper ( '.swiper.is-inst…" at bounding box center [243, 253] width 161 height 379
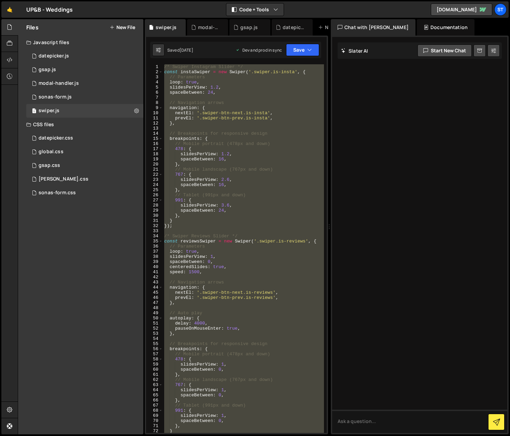
type textarea "});"
click at [56, 136] on div "datepicker.css" at bounding box center [56, 138] width 35 height 6
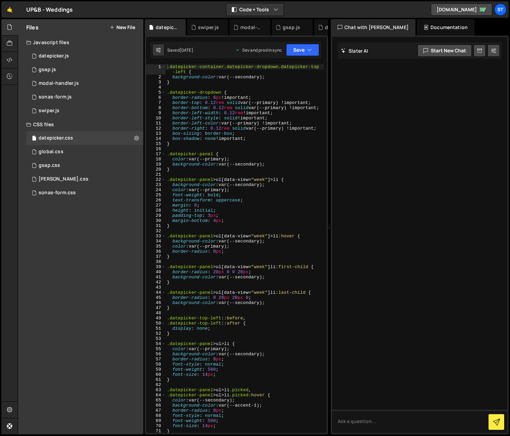
click at [204, 125] on div ".datepicker-container.datepicker-dropdown.datepicker-top -left { background-col…" at bounding box center [245, 256] width 159 height 384
type textarea "}"
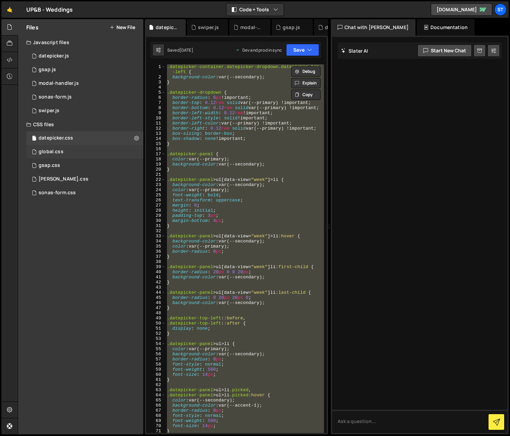
click at [56, 154] on div "global.css" at bounding box center [51, 152] width 25 height 6
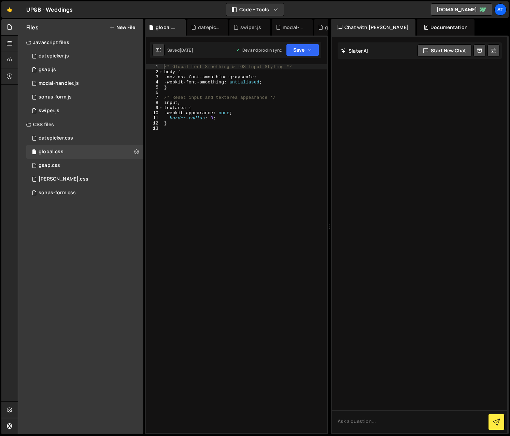
click at [216, 124] on div "/* Global Font Smoothing & iOS Input Styling */ body { -moz-osx-font-smoothing …" at bounding box center [245, 253] width 164 height 379
type textarea "}"
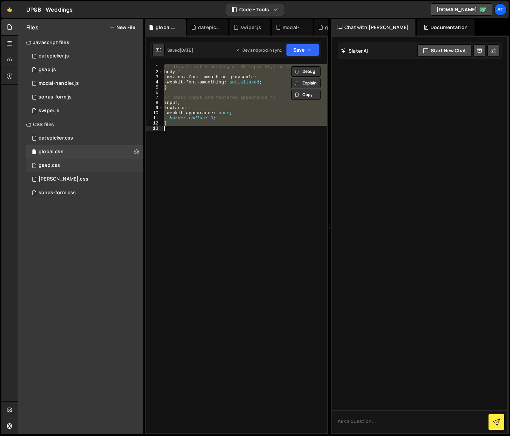
click at [75, 163] on div "gsap.css 0" at bounding box center [84, 166] width 117 height 14
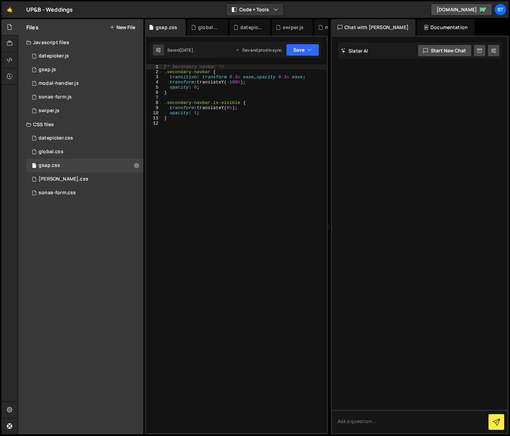
click at [201, 92] on div "/* Secondary navbar */ .secondary-navbar { transition : transform 0.3 s ease , …" at bounding box center [245, 253] width 164 height 379
type textarea "}"
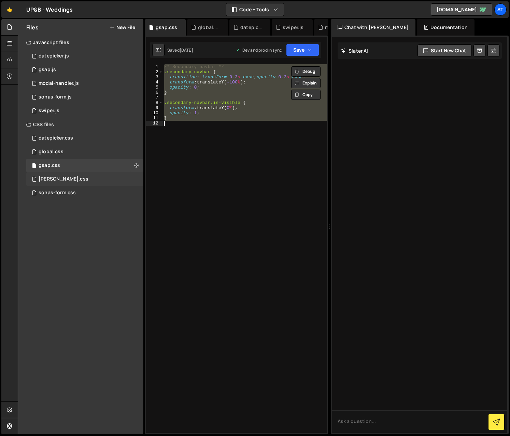
click at [65, 178] on div "lenis.css 0" at bounding box center [84, 179] width 117 height 14
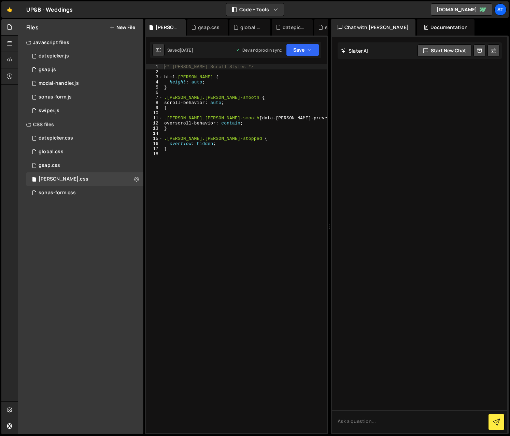
click at [220, 87] on div "/* Lenis Scroll Styles */ html .lenis { height : auto ; } .lenis.lenis-smooth {…" at bounding box center [245, 253] width 164 height 379
type textarea "}"
